Goal: Task Accomplishment & Management: Manage account settings

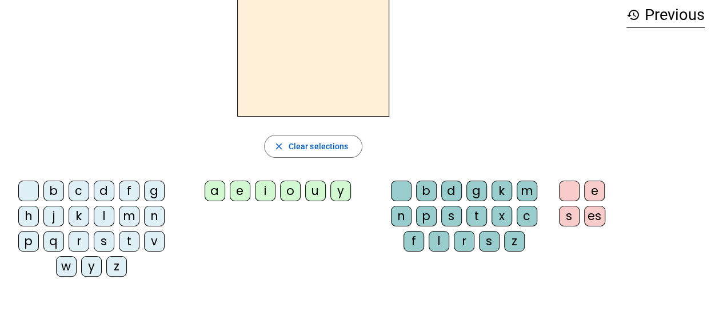
scroll to position [114, 0]
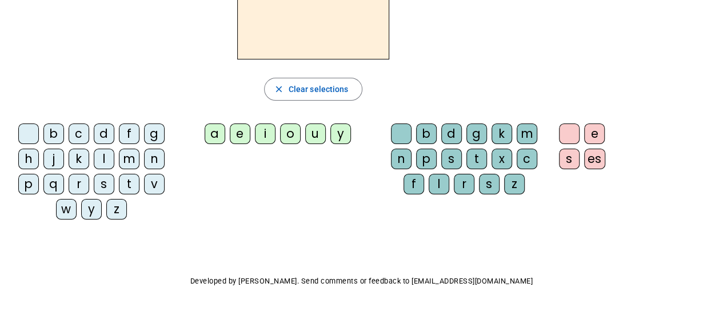
click at [237, 134] on div "e" at bounding box center [240, 133] width 21 height 21
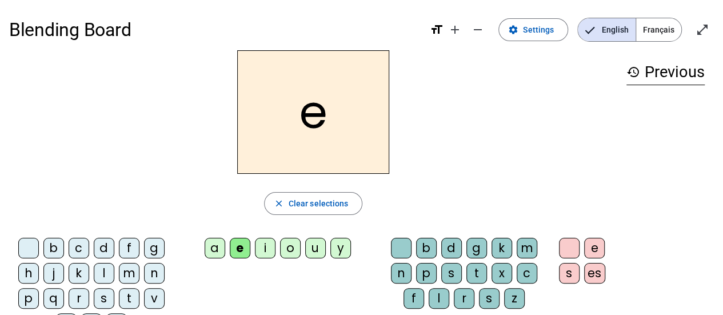
scroll to position [57, 0]
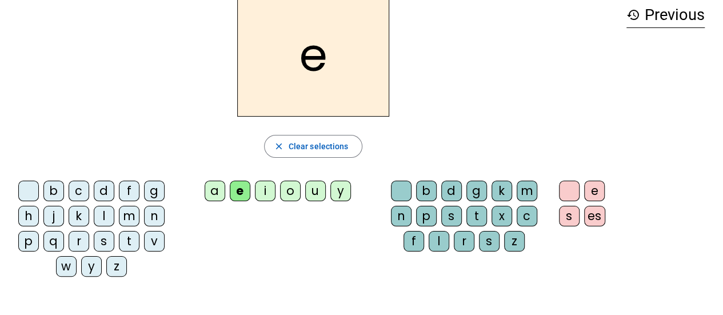
click at [54, 241] on div "q" at bounding box center [53, 241] width 21 height 21
drag, startPoint x: 313, startPoint y: 187, endPoint x: 290, endPoint y: 190, distance: 23.7
click at [312, 187] on div "u" at bounding box center [315, 191] width 21 height 21
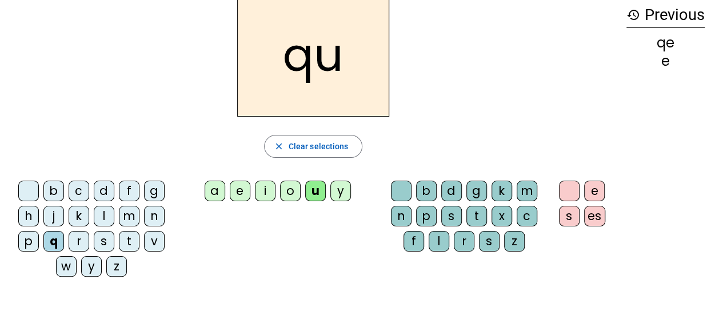
click at [269, 190] on div "i" at bounding box center [265, 191] width 21 height 21
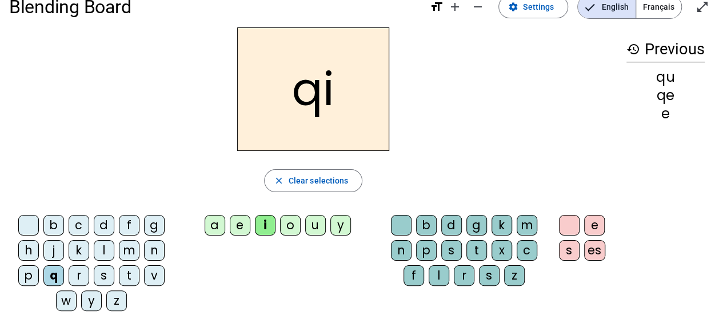
scroll to position [0, 0]
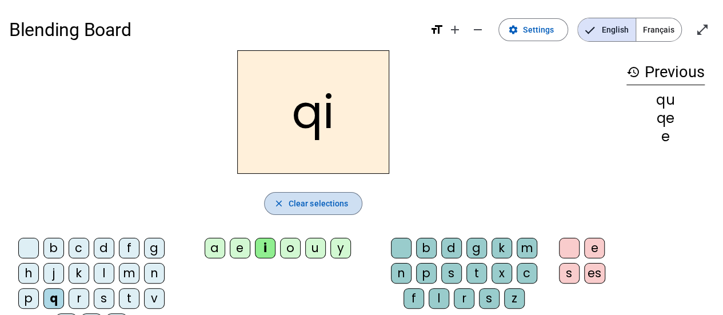
click at [308, 204] on span "Clear selections" at bounding box center [319, 204] width 60 height 14
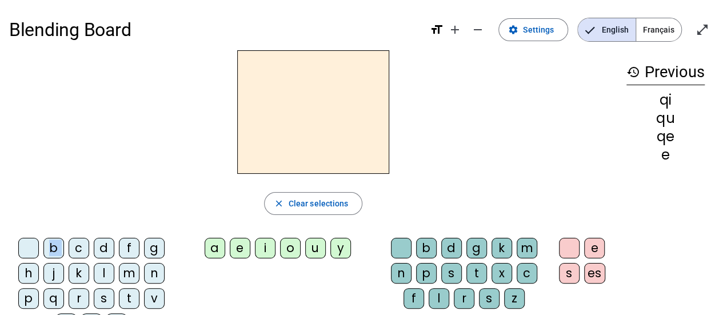
drag, startPoint x: 77, startPoint y: 250, endPoint x: 286, endPoint y: 148, distance: 232.7
click at [286, 148] on div "close Clear selections b c d f g h j k l m n p q r s t v w y z a e i o u y b d …" at bounding box center [313, 196] width 608 height 293
click at [649, 26] on span "Français" at bounding box center [658, 29] width 45 height 23
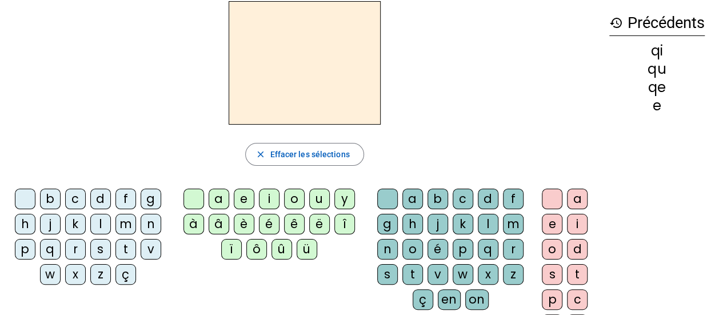
scroll to position [114, 0]
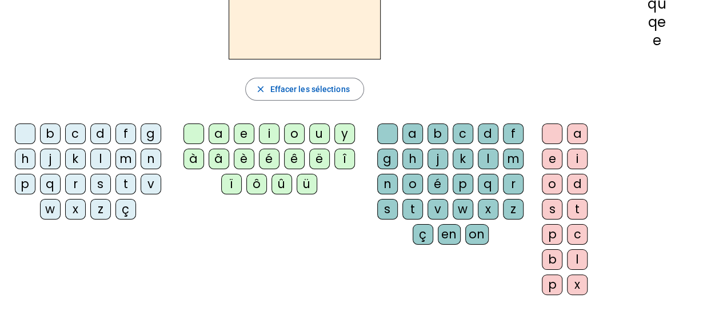
click at [50, 186] on div "q" at bounding box center [50, 184] width 21 height 21
click at [318, 134] on div "u" at bounding box center [319, 133] width 21 height 21
click at [262, 132] on div "i" at bounding box center [269, 133] width 21 height 21
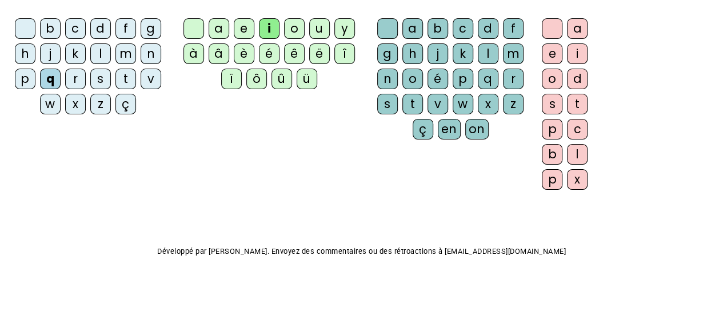
scroll to position [0, 0]
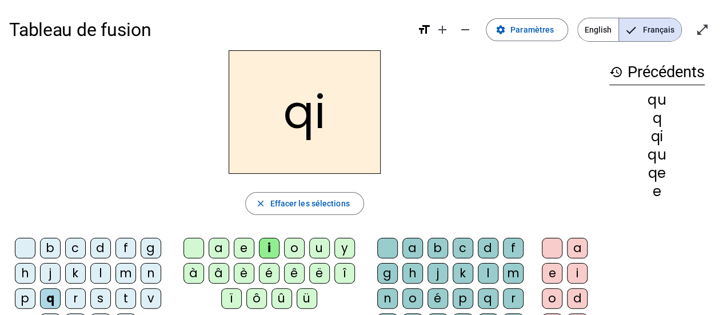
click at [313, 249] on div "u" at bounding box center [319, 248] width 21 height 21
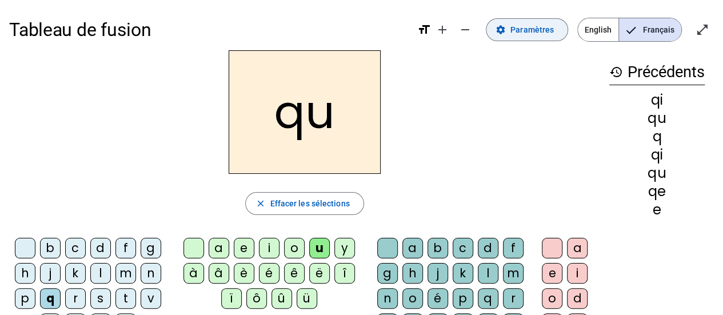
click at [521, 33] on span "Paramètres" at bounding box center [532, 30] width 43 height 14
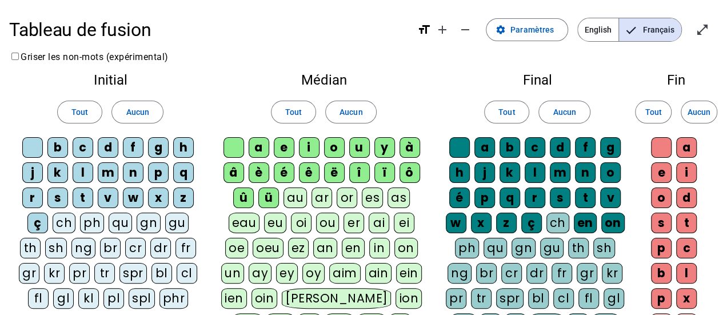
click at [181, 169] on div "q" at bounding box center [183, 172] width 21 height 21
click at [58, 193] on div "s" at bounding box center [57, 198] width 21 height 21
click at [132, 177] on div "n" at bounding box center [133, 172] width 21 height 21
click at [90, 193] on div "t" at bounding box center [83, 198] width 21 height 21
click at [107, 147] on div "d" at bounding box center [108, 147] width 21 height 21
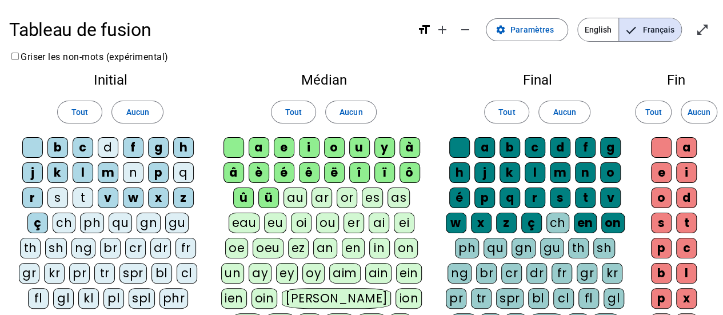
click at [89, 169] on div "l" at bounding box center [83, 172] width 21 height 21
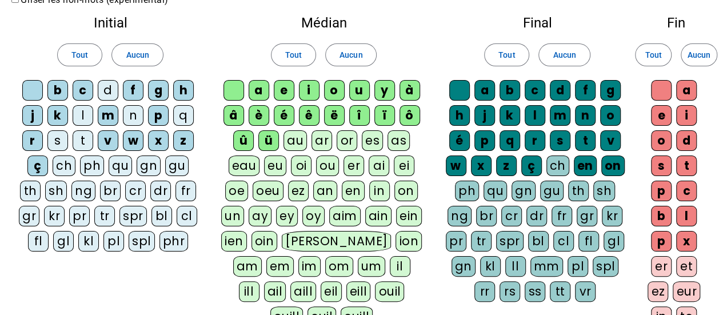
click at [310, 84] on div "i" at bounding box center [309, 90] width 21 height 21
click at [284, 94] on div "e" at bounding box center [284, 90] width 21 height 21
click at [361, 89] on div "u" at bounding box center [359, 90] width 21 height 21
click at [257, 90] on div "a" at bounding box center [259, 90] width 21 height 21
click at [484, 87] on div "a" at bounding box center [485, 90] width 21 height 21
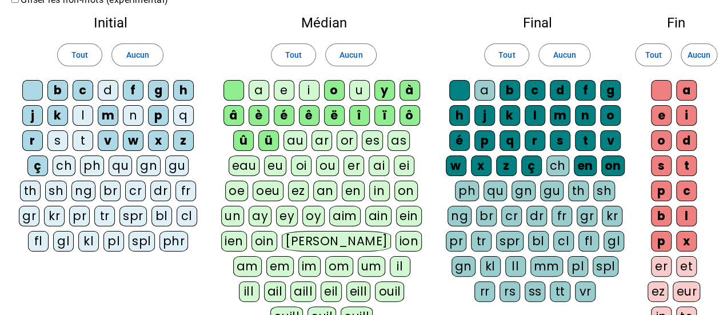
click at [489, 94] on div "a" at bounding box center [485, 90] width 21 height 21
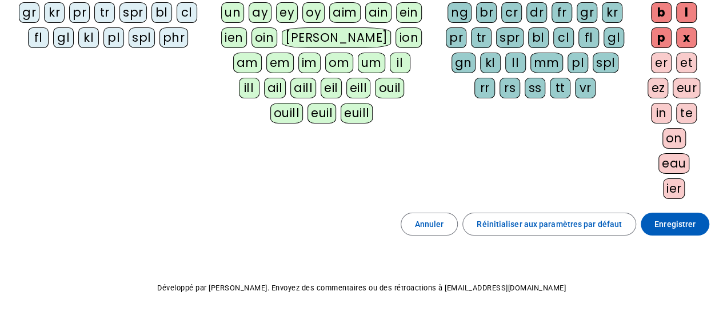
scroll to position [296, 0]
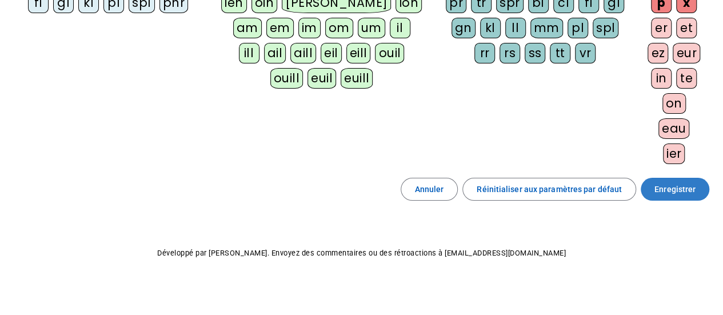
click at [680, 185] on span "Enregistrer" at bounding box center [675, 189] width 41 height 14
